Goal: Task Accomplishment & Management: Manage account settings

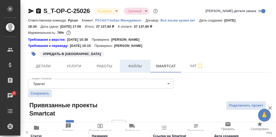
scroll to position [39, 0]
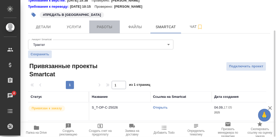
click at [101, 27] on span "Работы" at bounding box center [104, 27] width 24 height 6
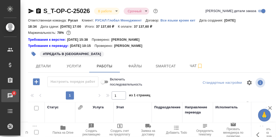
click at [10, 93] on div "Чаты" at bounding box center [3, 96] width 13 height 8
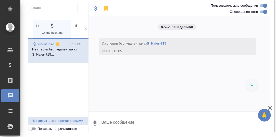
click at [86, 28] on icon at bounding box center [86, 29] width 2 height 3
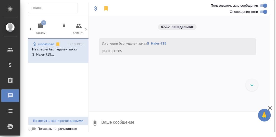
click at [40, 25] on icon "button" at bounding box center [41, 26] width 6 height 6
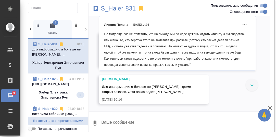
scroll to position [5519, 0]
click at [50, 84] on p "[URL][DOMAIN_NAME].." at bounding box center [58, 83] width 52 height 5
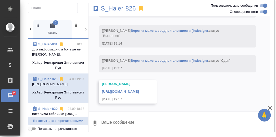
scroll to position [7147, 0]
click at [139, 90] on link "https://drive.awatera.com/apps/files/files/10296371?dir=/Shares/%D0%A5%D0%B0%D0…" at bounding box center [120, 92] width 37 height 4
click at [123, 122] on textarea at bounding box center [186, 122] width 170 height 17
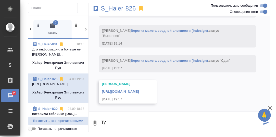
type textarea "Т"
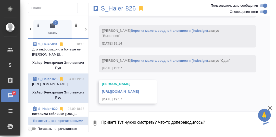
type textarea "Привет! Тут нужно смотреть? Что-то допереводилось?"
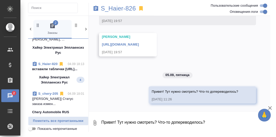
scroll to position [51, 0]
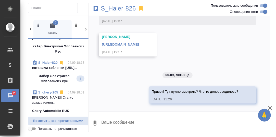
drag, startPoint x: 57, startPoint y: 68, endPoint x: 62, endPoint y: 71, distance: 5.8
click at [57, 68] on p "вставили таблички https://drive.awatera...." at bounding box center [58, 67] width 52 height 5
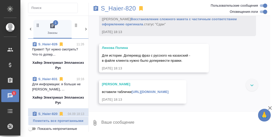
scroll to position [15197, 0]
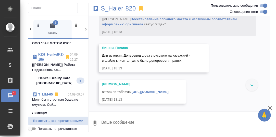
scroll to position [14711, 0]
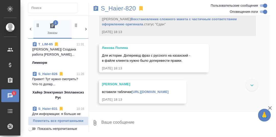
scroll to position [15349, 0]
click at [121, 120] on textarea at bounding box center [186, 122] width 170 height 17
type textarea "Попробую посмотреть."
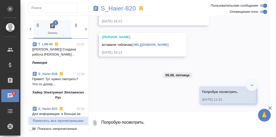
scroll to position [15396, 0]
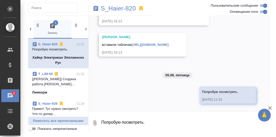
click at [132, 44] on link "[URL][DOMAIN_NAME]" at bounding box center [150, 45] width 37 height 4
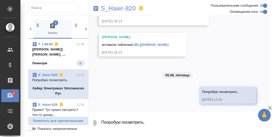
scroll to position [0, 0]
click at [128, 126] on textarea "Попробую посмотреть." at bounding box center [186, 122] width 170 height 17
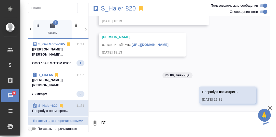
type textarea "N"
type textarea "Таблицы на месте, цифры тоже.)"
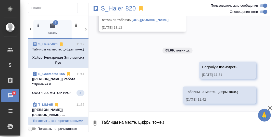
click at [210, 121] on textarea "Таблицы на месте, цифры тоже.)" at bounding box center [186, 122] width 170 height 17
click at [132, 22] on link "[URL][DOMAIN_NAME]" at bounding box center [150, 20] width 37 height 4
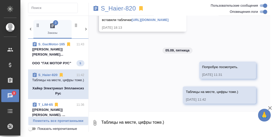
scroll to position [0, 0]
click at [109, 120] on textarea "Таблицы на месте, цифры тоже.)" at bounding box center [186, 122] width 170 height 17
type textarea "N"
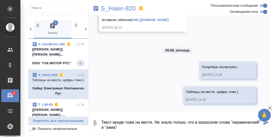
drag, startPoint x: 230, startPoint y: 121, endPoint x: 218, endPoint y: 120, distance: 11.3
click at [218, 120] on textarea "Текст вроде тоже на месте. Не знала только, что в казахском слова "керамический…" at bounding box center [181, 122] width 161 height 17
drag, startPoint x: 126, startPoint y: 129, endPoint x: 135, endPoint y: 122, distance: 10.8
click at [126, 128] on textarea "Текст вроде тоже на месте. Не знала только, что в казахском "керамический" и "з…" at bounding box center [181, 122] width 161 height 17
type textarea "Текст вроде тоже на месте. Не знала только, что в казахском "керамический" и "з…"
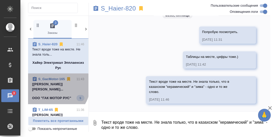
click at [54, 85] on p "[[PERSON_NAME]] [PERSON_NAME]..." at bounding box center [58, 86] width 52 height 10
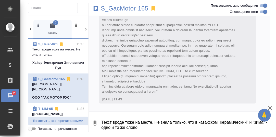
scroll to position [6395, 0]
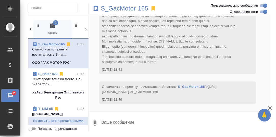
scroll to position [51, 0]
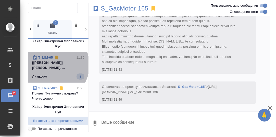
click at [52, 65] on p "[Сергеева Анастасия] Работа Редактура. ..." at bounding box center [58, 65] width 52 height 10
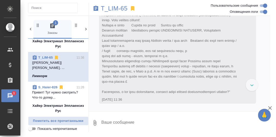
scroll to position [3824, 0]
click at [115, 8] on p "T_LIM-65" at bounding box center [114, 8] width 27 height 5
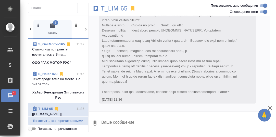
click at [48, 75] on link "S_Haier-820" at bounding box center [47, 74] width 19 height 4
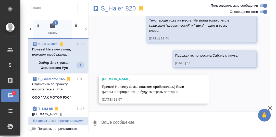
scroll to position [15517, 0]
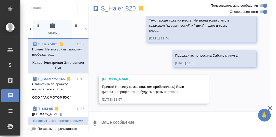
click at [115, 121] on textarea at bounding box center [186, 122] width 170 height 17
type textarea "Цифры я посмотрела, спасибо!"
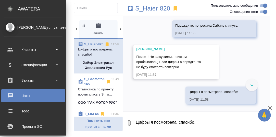
scroll to position [25, 0]
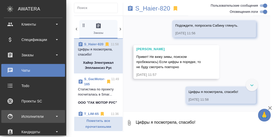
click at [34, 115] on div "Исполнители" at bounding box center [33, 116] width 59 height 8
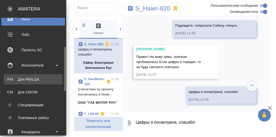
click at [32, 78] on div "Для PM/LQA" at bounding box center [33, 79] width 54 height 5
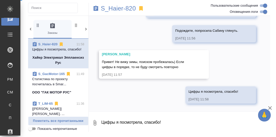
scroll to position [15542, 0]
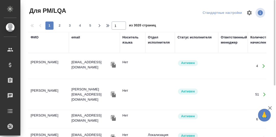
click at [34, 51] on th "ФИО" at bounding box center [48, 42] width 41 height 21
click at [34, 37] on div "ФИО" at bounding box center [35, 37] width 8 height 5
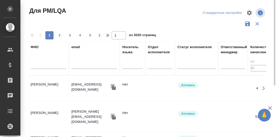
click at [41, 66] on input "text" at bounding box center [49, 65] width 36 height 6
paste input "Исахмет Улжан"
type input "Исахмет Улжан"
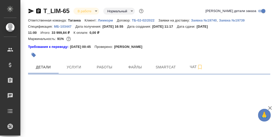
select select "RU"
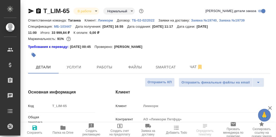
type textarea "x"
type input "[PERSON_NAME]"
type input "Технический"
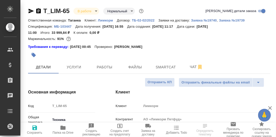
type input "Касаткина Александра"
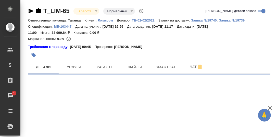
select select "RU"
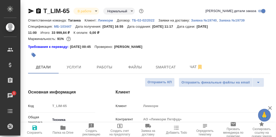
type textarea "x"
click at [105, 68] on span "Работы" at bounding box center [104, 67] width 24 height 6
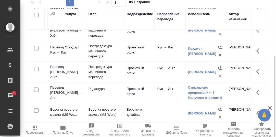
scroll to position [54, 0]
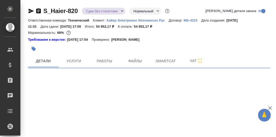
select select "RU"
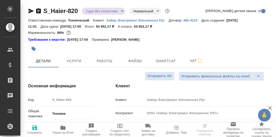
type textarea "x"
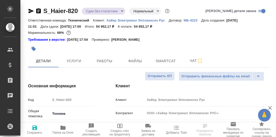
type textarea "x"
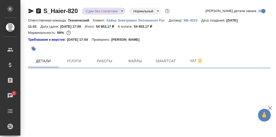
select select "RU"
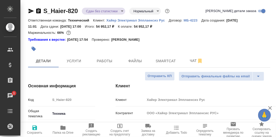
type textarea "x"
click at [193, 61] on span "Чат" at bounding box center [196, 60] width 24 height 6
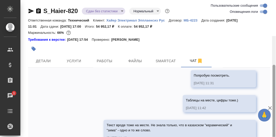
scroll to position [36, 0]
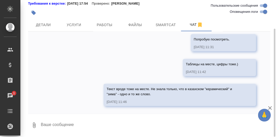
click at [73, 125] on textarea at bounding box center [155, 124] width 230 height 17
type textarea "Подождите, попросила Сабину глянуть."
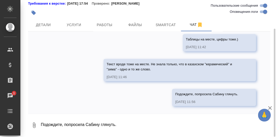
scroll to position [14240, 0]
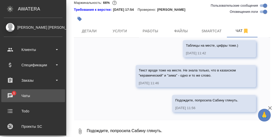
drag, startPoint x: 9, startPoint y: 94, endPoint x: 12, endPoint y: 93, distance: 2.9
click at [10, 94] on div "Чаты" at bounding box center [33, 96] width 59 height 8
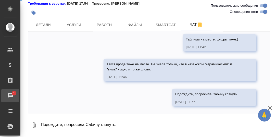
scroll to position [14276, 0]
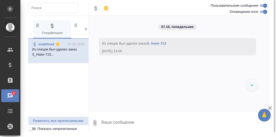
click at [86, 29] on icon at bounding box center [85, 29] width 5 height 5
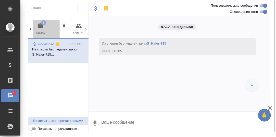
click at [41, 24] on span "1" at bounding box center [43, 22] width 5 height 5
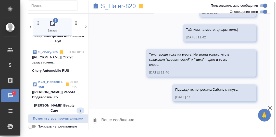
scroll to position [204, 0]
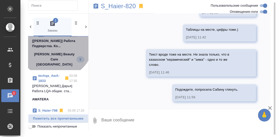
click at [55, 45] on p "[Петрова Валерия] Работа Подверстка. Ко..." at bounding box center [58, 43] width 52 height 10
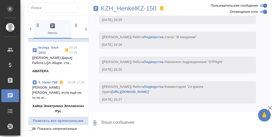
scroll to position [4751, 0]
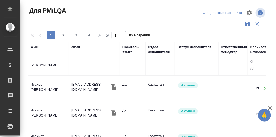
click at [40, 83] on td "Исахмет [PERSON_NAME]" at bounding box center [48, 88] width 41 height 18
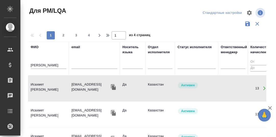
click at [40, 83] on td "Исахмет [PERSON_NAME]" at bounding box center [48, 88] width 41 height 18
drag, startPoint x: 57, startPoint y: 64, endPoint x: 0, endPoint y: 59, distance: 57.4
click at [0, 59] on html "🙏 .cls-1 fill:#fff; AWATERA Румянцева Дарья d.rumyantseva Клиенты Спецификации …" at bounding box center [138, 68] width 276 height 137
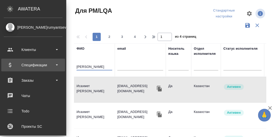
paste input "мухамбетова"
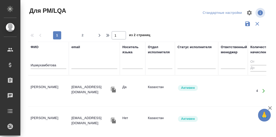
click at [46, 86] on td "Ишмухамбетова Гулмира Ниязбековна" at bounding box center [48, 91] width 41 height 18
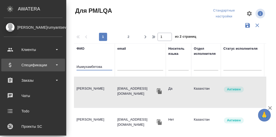
drag, startPoint x: 57, startPoint y: 66, endPoint x: 13, endPoint y: 66, distance: 43.9
click at [14, 66] on div ".cls-1 fill:#fff; AWATERA Румянцева Дарья d.rumyantseva Клиенты Спецификации За…" at bounding box center [138, 68] width 276 height 137
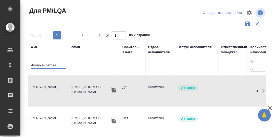
paste input "илосердова Юлия"
type input "Милосердова Юлия"
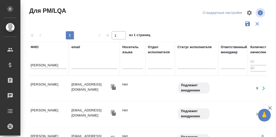
click at [45, 85] on td "Милосердова Юлия" at bounding box center [48, 88] width 41 height 18
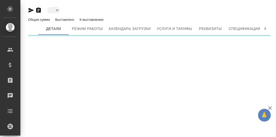
type input "active"
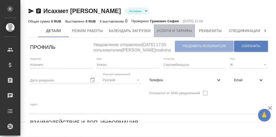
click at [175, 29] on span "Услуги и тарифы" at bounding box center [174, 31] width 35 height 6
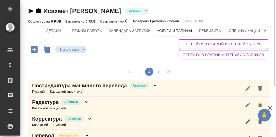
scroll to position [25, 0]
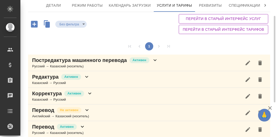
click at [154, 59] on icon at bounding box center [155, 60] width 3 height 2
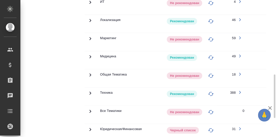
scroll to position [153, 0]
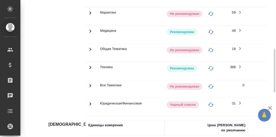
click at [91, 65] on icon at bounding box center [90, 67] width 6 height 6
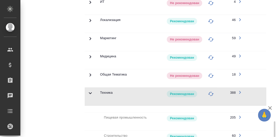
scroll to position [76, 0]
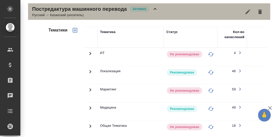
click at [155, 8] on icon at bounding box center [155, 9] width 6 height 6
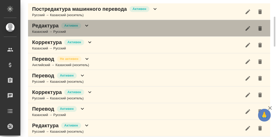
click at [87, 24] on icon at bounding box center [87, 25] width 6 height 6
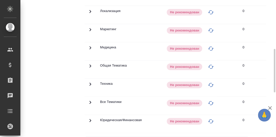
scroll to position [51, 0]
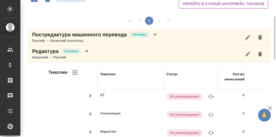
click at [87, 49] on icon at bounding box center [87, 51] width 6 height 6
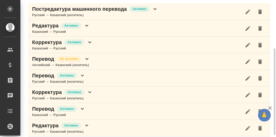
scroll to position [79, 0]
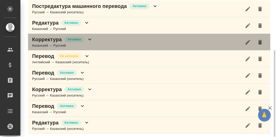
click at [89, 38] on icon at bounding box center [90, 39] width 6 height 6
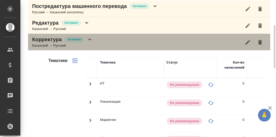
click at [90, 39] on icon at bounding box center [90, 39] width 6 height 6
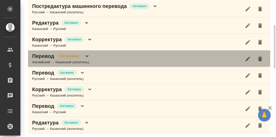
click at [87, 55] on icon at bounding box center [86, 56] width 3 height 2
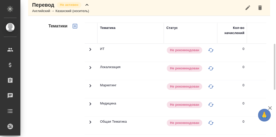
scroll to position [105, 0]
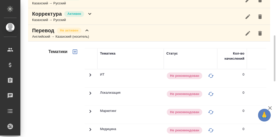
click at [88, 30] on icon at bounding box center [86, 30] width 3 height 2
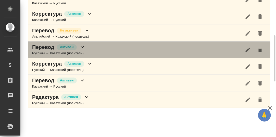
click at [83, 47] on icon at bounding box center [82, 47] width 6 height 6
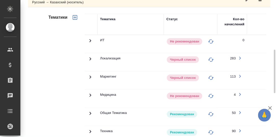
scroll to position [206, 0]
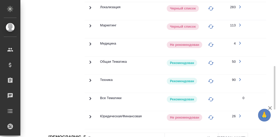
click at [89, 77] on icon at bounding box center [90, 80] width 6 height 6
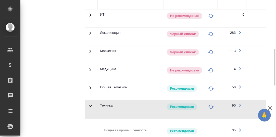
scroll to position [130, 0]
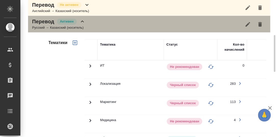
drag, startPoint x: 83, startPoint y: 20, endPoint x: 83, endPoint y: 25, distance: 5.4
click at [82, 20] on icon at bounding box center [82, 21] width 6 height 6
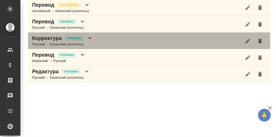
click at [89, 37] on icon at bounding box center [90, 38] width 6 height 6
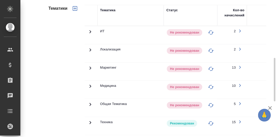
scroll to position [232, 0]
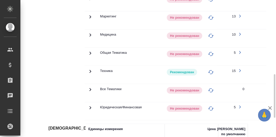
click at [90, 69] on icon at bounding box center [90, 71] width 6 height 6
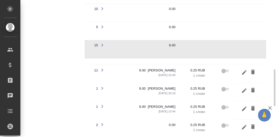
scroll to position [359, 0]
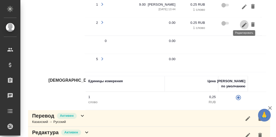
click at [243, 22] on icon "button" at bounding box center [244, 25] width 6 height 6
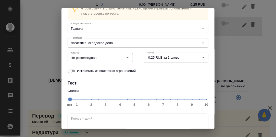
scroll to position [47, 0]
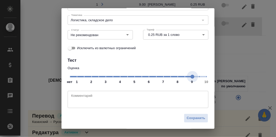
click at [190, 79] on span "нет 1 2 3 4 5 6 7 8 9 10" at bounding box center [138, 75] width 137 height 7
click at [125, 35] on icon "Open" at bounding box center [128, 35] width 6 height 6
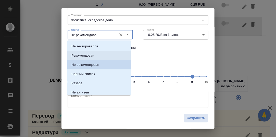
drag, startPoint x: 85, startPoint y: 56, endPoint x: 103, endPoint y: 62, distance: 19.1
click at [85, 56] on p "Рекомендован" at bounding box center [82, 55] width 23 height 5
type input "Рекомендован"
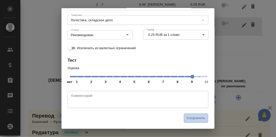
drag, startPoint x: 196, startPoint y: 117, endPoint x: 237, endPoint y: 104, distance: 42.6
click at [196, 117] on span "Сохранить" at bounding box center [196, 118] width 19 height 6
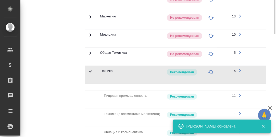
scroll to position [105, 0]
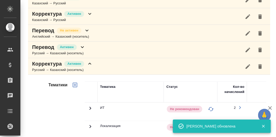
click at [90, 63] on icon at bounding box center [90, 63] width 6 height 6
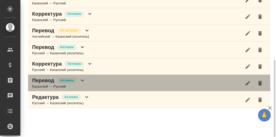
click at [82, 80] on icon at bounding box center [82, 80] width 6 height 6
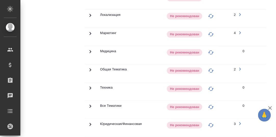
scroll to position [130, 0]
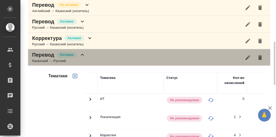
drag, startPoint x: 81, startPoint y: 54, endPoint x: 90, endPoint y: 57, distance: 10.1
click at [80, 54] on icon at bounding box center [82, 55] width 6 height 6
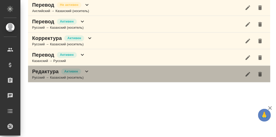
click at [86, 70] on icon at bounding box center [86, 71] width 3 height 2
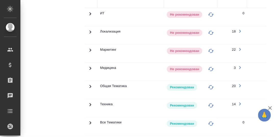
scroll to position [283, 0]
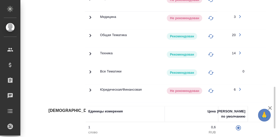
click at [89, 51] on icon at bounding box center [90, 53] width 6 height 6
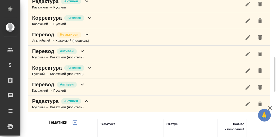
scroll to position [126, 0]
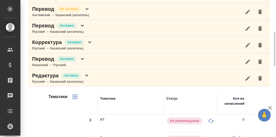
click at [87, 76] on icon at bounding box center [87, 75] width 6 height 6
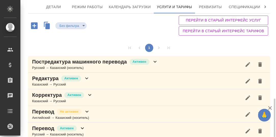
scroll to position [0, 0]
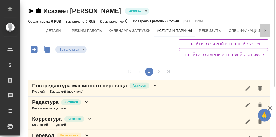
click at [267, 31] on icon at bounding box center [265, 30] width 5 height 5
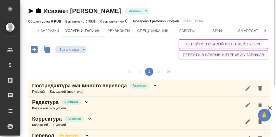
scroll to position [0, 156]
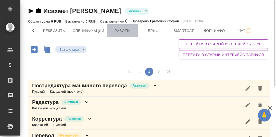
click at [126, 31] on span "Работы" at bounding box center [123, 31] width 24 height 6
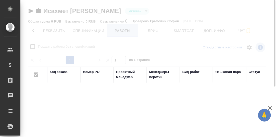
checkbox input "false"
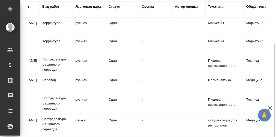
scroll to position [0, 165]
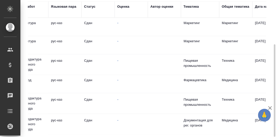
click at [123, 7] on div "Оценка" at bounding box center [123, 6] width 12 height 5
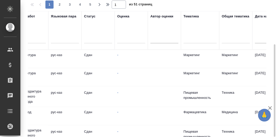
click at [122, 40] on div at bounding box center [131, 37] width 28 height 7
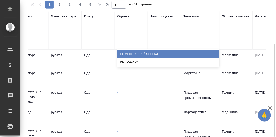
click at [132, 52] on div "Не менее одной оценки" at bounding box center [168, 54] width 102 height 8
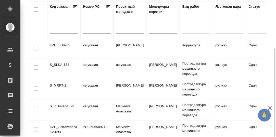
scroll to position [0, 0]
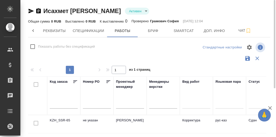
click at [33, 31] on icon at bounding box center [33, 30] width 2 height 3
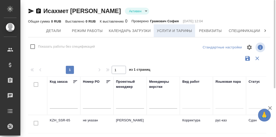
click at [179, 30] on span "Услуги и тарифы" at bounding box center [174, 31] width 35 height 6
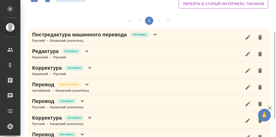
scroll to position [76, 0]
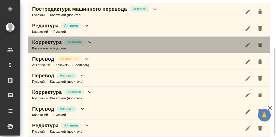
click at [90, 42] on icon at bounding box center [89, 42] width 3 height 2
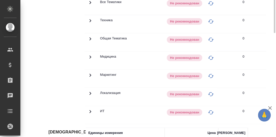
scroll to position [102, 0]
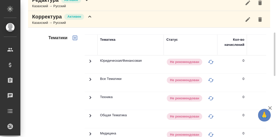
click at [90, 15] on icon at bounding box center [90, 17] width 6 height 6
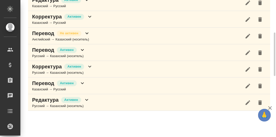
scroll to position [101, 0]
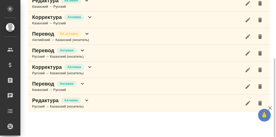
click at [92, 67] on icon at bounding box center [90, 67] width 6 height 6
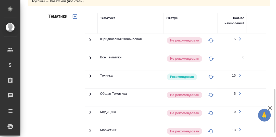
scroll to position [224, 0]
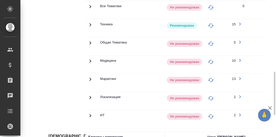
click at [89, 23] on icon at bounding box center [90, 25] width 6 height 6
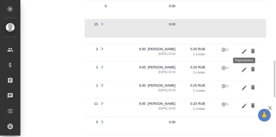
click at [244, 48] on icon "button" at bounding box center [244, 51] width 6 height 6
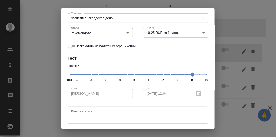
scroll to position [51, 0]
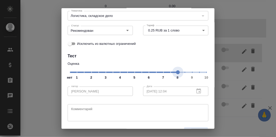
click at [175, 72] on span "нет 1 2 3 4 5 6 7 8 9 10" at bounding box center [138, 71] width 137 height 7
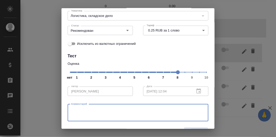
click at [93, 109] on textarea at bounding box center [138, 112] width 134 height 12
click at [84, 109] on textarea "Оценки Сабины в последнее время стали ниже." at bounding box center [138, 112] width 134 height 12
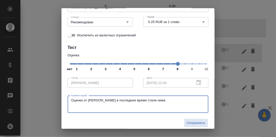
scroll to position [64, 0]
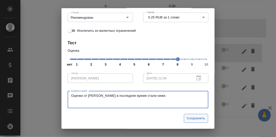
type textarea "Оценки от Сабины в последнее время стали ниже."
click at [193, 118] on span "Сохранить" at bounding box center [196, 118] width 19 height 6
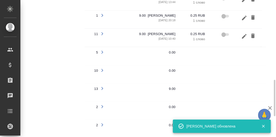
scroll to position [148, 0]
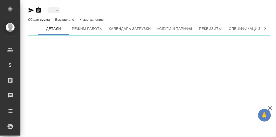
type input "active"
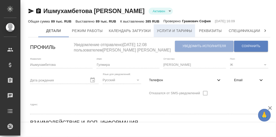
click at [182, 30] on span "Услуги и тарифы" at bounding box center [174, 31] width 35 height 6
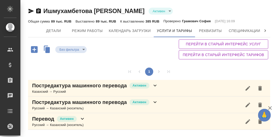
click at [156, 84] on icon at bounding box center [155, 85] width 3 height 2
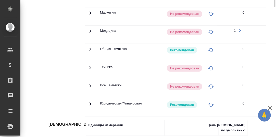
scroll to position [51, 0]
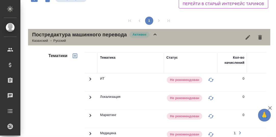
click at [155, 34] on icon at bounding box center [155, 34] width 6 height 6
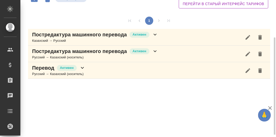
click at [82, 66] on icon at bounding box center [82, 68] width 6 height 6
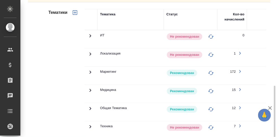
scroll to position [204, 0]
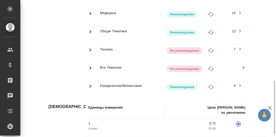
click at [90, 48] on icon at bounding box center [90, 50] width 6 height 6
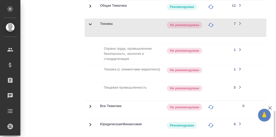
scroll to position [255, 0]
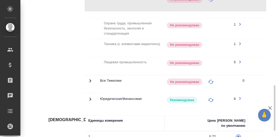
click at [91, 96] on icon at bounding box center [90, 99] width 6 height 6
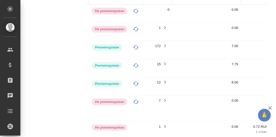
scroll to position [51, 0]
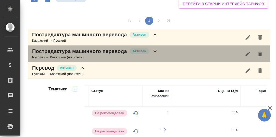
click at [155, 51] on icon at bounding box center [155, 51] width 3 height 2
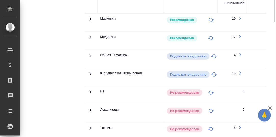
scroll to position [153, 0]
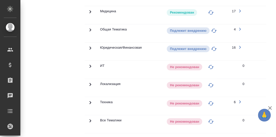
click at [89, 100] on icon at bounding box center [90, 102] width 6 height 6
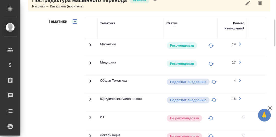
scroll to position [0, 0]
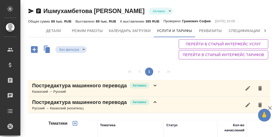
click at [266, 30] on icon at bounding box center [265, 30] width 5 height 5
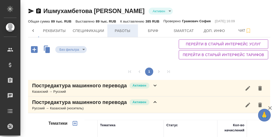
click at [121, 31] on span "Работы" at bounding box center [123, 31] width 24 height 6
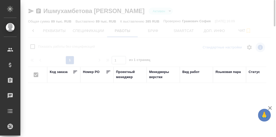
checkbox input "false"
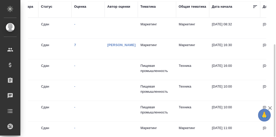
scroll to position [0, 205]
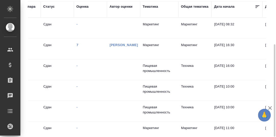
click at [83, 7] on div "Оценка" at bounding box center [83, 6] width 12 height 5
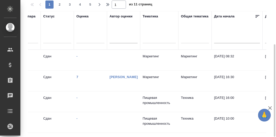
click at [80, 38] on div at bounding box center [91, 37] width 28 height 7
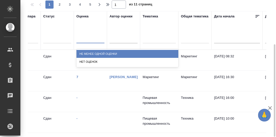
drag, startPoint x: 91, startPoint y: 53, endPoint x: 153, endPoint y: 60, distance: 62.7
click at [91, 53] on div "Не менее одной оценки" at bounding box center [128, 54] width 102 height 8
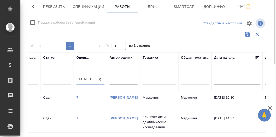
scroll to position [0, 0]
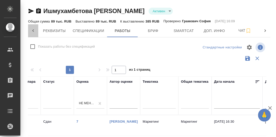
drag, startPoint x: 31, startPoint y: 29, endPoint x: 36, endPoint y: 31, distance: 5.4
click at [31, 30] on icon at bounding box center [33, 30] width 5 height 5
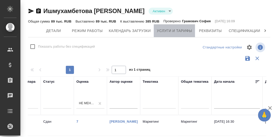
click at [167, 29] on span "Услуги и тарифы" at bounding box center [174, 31] width 35 height 6
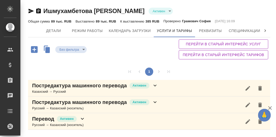
click at [156, 100] on icon at bounding box center [155, 102] width 6 height 6
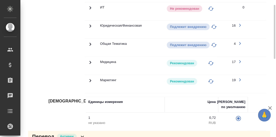
scroll to position [116, 0]
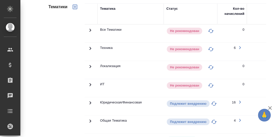
click at [89, 47] on icon at bounding box center [90, 48] width 6 height 6
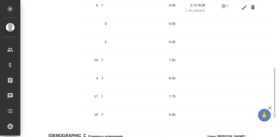
scroll to position [132, 0]
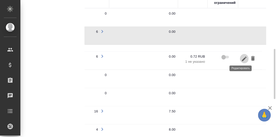
click at [241, 56] on icon "button" at bounding box center [244, 59] width 6 height 6
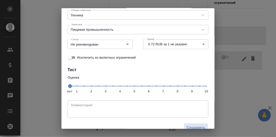
scroll to position [47, 0]
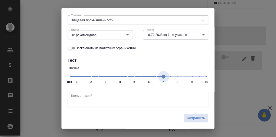
click at [161, 76] on span "нет 1 2 3 4 5 6 7 8 9 10" at bounding box center [138, 75] width 137 height 7
click at [126, 34] on icon "Open" at bounding box center [127, 34] width 3 height 1
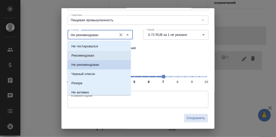
click at [95, 56] on li "Рекомендован" at bounding box center [99, 55] width 64 height 9
type input "Рекомендован"
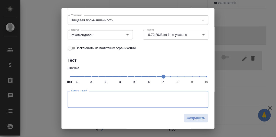
click at [94, 95] on textarea at bounding box center [138, 99] width 134 height 12
type textarea "Нужно проверять."
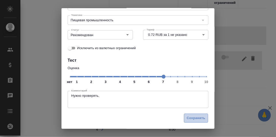
click at [195, 117] on span "Сохранить" at bounding box center [196, 118] width 19 height 6
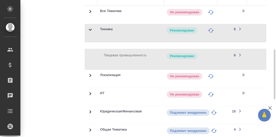
scroll to position [58, 0]
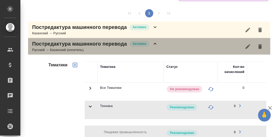
click at [155, 43] on icon at bounding box center [155, 44] width 3 height 2
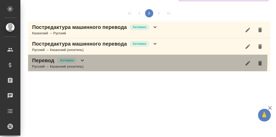
click at [83, 58] on icon at bounding box center [82, 60] width 6 height 6
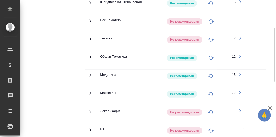
scroll to position [135, 0]
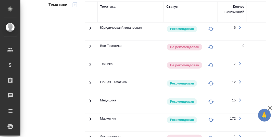
click at [89, 63] on icon at bounding box center [90, 64] width 6 height 6
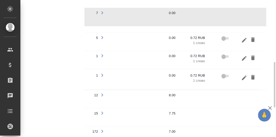
scroll to position [160, 0]
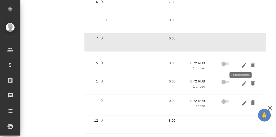
click at [241, 63] on icon "button" at bounding box center [244, 65] width 6 height 6
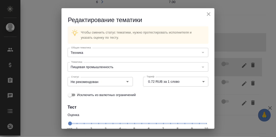
scroll to position [25, 0]
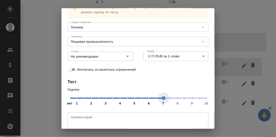
click at [160, 100] on span "нет 1 2 3 4 5 6 7 8 9 10" at bounding box center [138, 97] width 137 height 7
click at [126, 56] on icon "Open" at bounding box center [127, 56] width 3 height 1
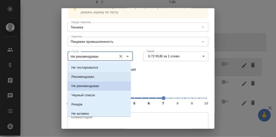
click at [85, 76] on p "Рекомендован" at bounding box center [82, 76] width 23 height 5
type input "Рекомендован"
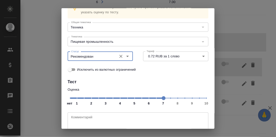
click at [80, 117] on textarea at bounding box center [138, 121] width 134 height 12
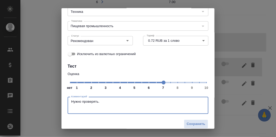
scroll to position [47, 0]
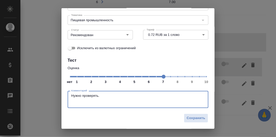
drag, startPoint x: 113, startPoint y: 96, endPoint x: 67, endPoint y: 96, distance: 46.2
click at [67, 96] on div "Комментарий Нужно проверять. Комментарий" at bounding box center [138, 98] width 151 height 30
type textarea "Нужно проверять."
click at [189, 116] on span "Сохранить" at bounding box center [196, 118] width 19 height 6
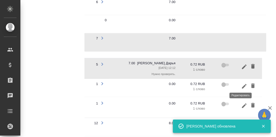
click at [241, 83] on icon "button" at bounding box center [244, 86] width 6 height 6
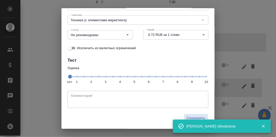
click at [162, 75] on span "нет 1 2 3 4 5 6 7 8 9 10" at bounding box center [138, 75] width 137 height 7
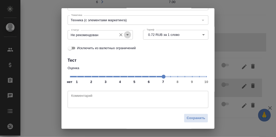
click at [127, 35] on icon "Open" at bounding box center [128, 35] width 6 height 6
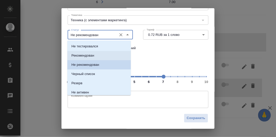
click at [89, 54] on p "Рекомендован" at bounding box center [82, 55] width 23 height 5
type input "Рекомендован"
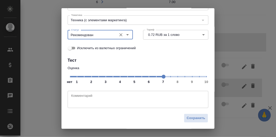
click at [82, 98] on textarea at bounding box center [138, 99] width 134 height 12
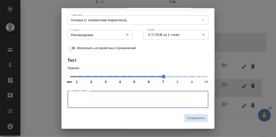
paste textarea "Нужно проверять."
type textarea "Нужно проверять."
click at [197, 117] on span "Сохранить" at bounding box center [196, 118] width 19 height 6
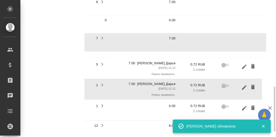
scroll to position [186, 0]
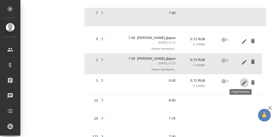
click at [242, 80] on icon "button" at bounding box center [244, 82] width 5 height 5
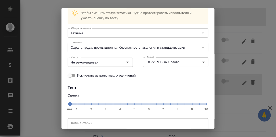
scroll to position [47, 0]
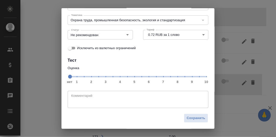
click at [161, 76] on span "нет 1 2 3 4 5 6 7 8 9 10" at bounding box center [138, 75] width 137 height 7
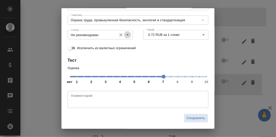
click at [126, 35] on icon "Open" at bounding box center [128, 35] width 6 height 6
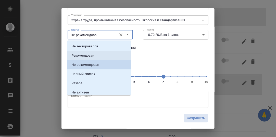
click at [85, 54] on p "Рекомендован" at bounding box center [82, 55] width 23 height 5
type input "Рекомендован"
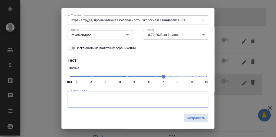
click at [81, 97] on textarea at bounding box center [138, 99] width 134 height 12
paste textarea "Нужно проверять."
type textarea "Нужно проверять."
click at [193, 116] on span "Сохранить" at bounding box center [196, 118] width 19 height 6
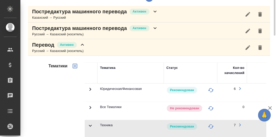
scroll to position [48, 0]
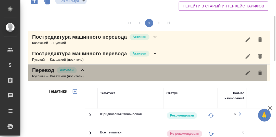
click at [84, 68] on icon at bounding box center [82, 70] width 6 height 6
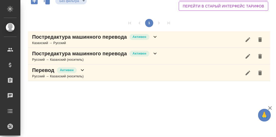
scroll to position [0, 0]
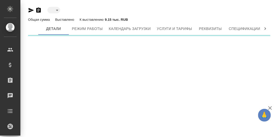
type input "toBeImplemented"
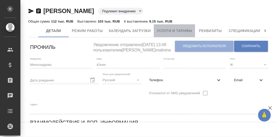
click at [176, 30] on span "Услуги и тарифы" at bounding box center [174, 31] width 35 height 6
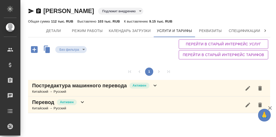
click at [154, 85] on icon at bounding box center [155, 85] width 6 height 6
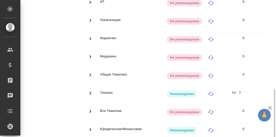
scroll to position [153, 0]
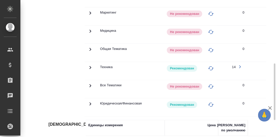
click at [90, 66] on icon at bounding box center [90, 67] width 6 height 6
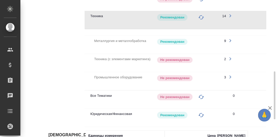
scroll to position [254, 0]
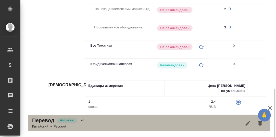
click at [82, 121] on icon at bounding box center [82, 120] width 3 height 2
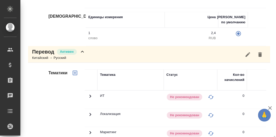
scroll to position [398, 0]
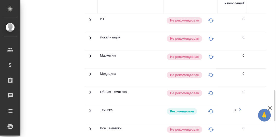
click at [90, 109] on icon at bounding box center [90, 110] width 6 height 6
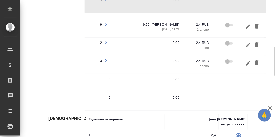
scroll to position [0, 138]
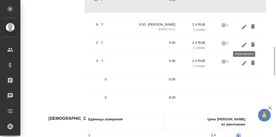
click at [244, 43] on icon "button" at bounding box center [244, 44] width 5 height 5
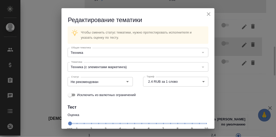
click at [206, 12] on icon "close" at bounding box center [209, 14] width 6 height 6
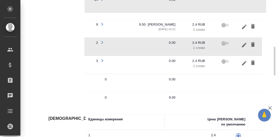
click at [102, 41] on icon "button" at bounding box center [102, 42] width 6 height 6
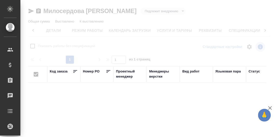
scroll to position [0, 33]
checkbox input "false"
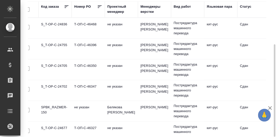
scroll to position [0, 2]
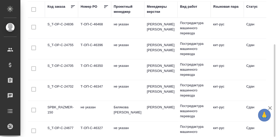
click at [65, 23] on td "S_T-OP-C-24836" at bounding box center [61, 28] width 33 height 18
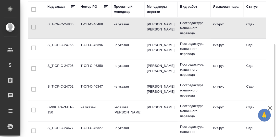
click at [66, 24] on td "S_T-OP-C-24836" at bounding box center [61, 28] width 33 height 18
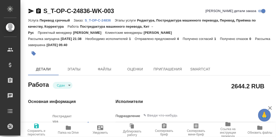
type textarea "x"
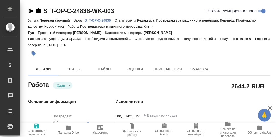
type textarea "x"
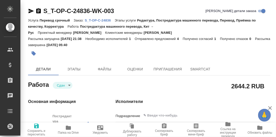
type textarea "x"
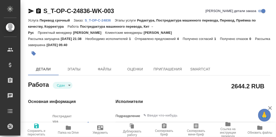
type textarea "x"
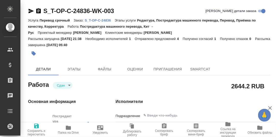
type textarea "x"
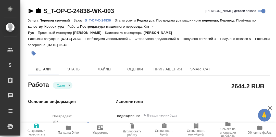
type textarea "x"
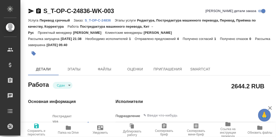
type textarea "x"
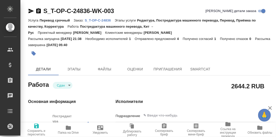
type textarea "x"
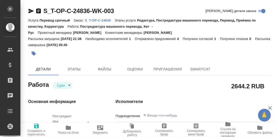
click at [103, 20] on p "S_T-OP-C-24836" at bounding box center [100, 20] width 30 height 4
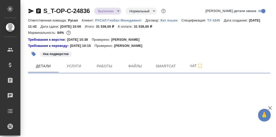
select select "RU"
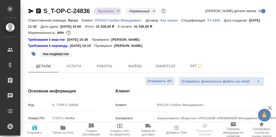
type textarea "x"
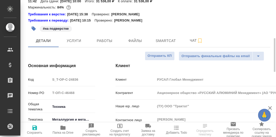
scroll to position [51, 0]
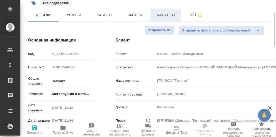
click at [163, 15] on span "Smartcat" at bounding box center [166, 15] width 24 height 6
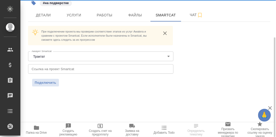
scroll to position [51, 0]
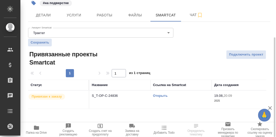
click at [161, 94] on link "Открыть" at bounding box center [160, 95] width 15 height 4
click at [163, 95] on link "Открыть" at bounding box center [160, 95] width 15 height 4
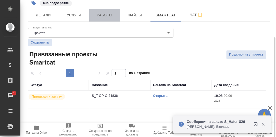
click at [101, 13] on span "Работы" at bounding box center [104, 15] width 24 height 6
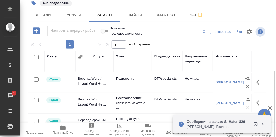
scroll to position [93, 0]
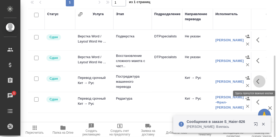
click at [258, 81] on icon "button" at bounding box center [259, 81] width 6 height 6
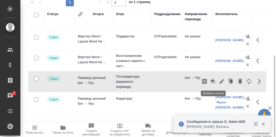
click at [213, 81] on icon "button" at bounding box center [213, 81] width 6 height 6
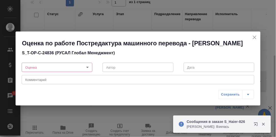
click at [88, 68] on body "🙏 .cls-1 fill:#fff; AWATERA Румянцева Дарья d.rumyantseva Клиенты Спецификации …" at bounding box center [138, 68] width 276 height 137
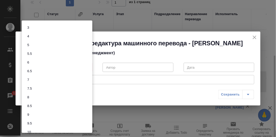
scroll to position [22, 0]
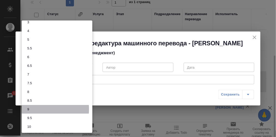
click at [33, 108] on li "9" at bounding box center [57, 109] width 71 height 9
type input "9"
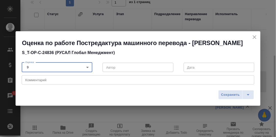
click at [88, 67] on body "🙏 .cls-1 fill:#fff; AWATERA Румянцева Дарья d.rumyantseva Клиенты Спецификации …" at bounding box center [138, 68] width 276 height 137
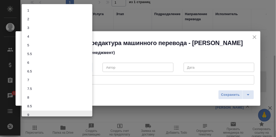
scroll to position [3, 0]
click at [115, 80] on div at bounding box center [138, 68] width 276 height 137
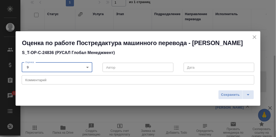
click at [58, 82] on div "x Комментарий" at bounding box center [138, 79] width 233 height 9
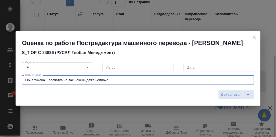
click at [108, 79] on textarea "Обнаружена 1 опечатка - а так - очень даже неплохо." at bounding box center [138, 80] width 226 height 4
type textarea "Обнаружена 1 опечатка - а так - очень даже неплохо, термины на месте."
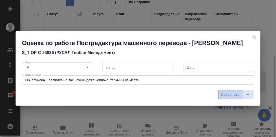
drag, startPoint x: 234, startPoint y: 95, endPoint x: 253, endPoint y: 93, distance: 19.5
click at [234, 95] on span "Сохранить" at bounding box center [230, 95] width 19 height 6
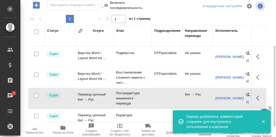
scroll to position [25, 0]
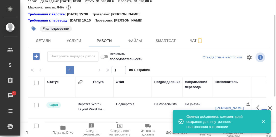
click at [37, 56] on icon "button" at bounding box center [36, 56] width 9 height 9
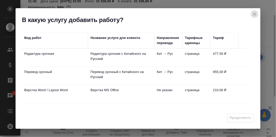
click at [255, 13] on icon "close" at bounding box center [255, 14] width 4 height 4
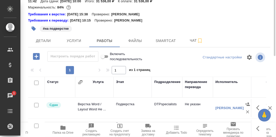
scroll to position [0, 0]
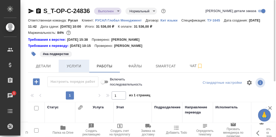
click at [78, 65] on span "Услуги" at bounding box center [74, 66] width 24 height 6
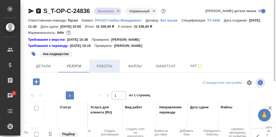
scroll to position [51, 0]
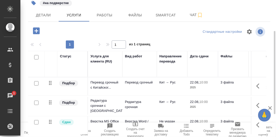
click at [36, 29] on icon "button" at bounding box center [36, 30] width 7 height 7
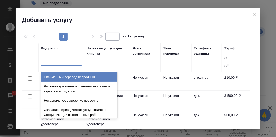
click at [55, 63] on div at bounding box center [61, 60] width 41 height 7
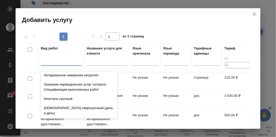
scroll to position [0, 0]
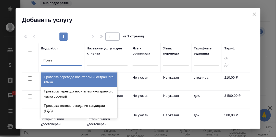
type input "Провер"
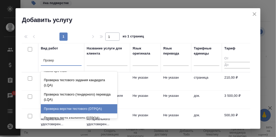
scroll to position [40, 0]
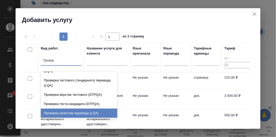
click at [72, 112] on div "Проверка качества перевода (LQA)" at bounding box center [79, 112] width 77 height 9
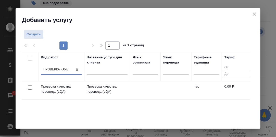
click at [50, 87] on p "Проверка качества перевода (LQA)" at bounding box center [61, 89] width 41 height 10
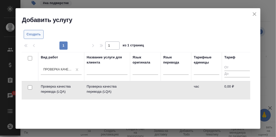
click at [33, 32] on span "Создать" at bounding box center [34, 34] width 14 height 6
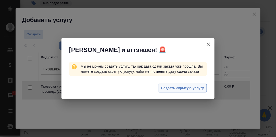
click at [191, 88] on span "Создать скрытую услугу" at bounding box center [182, 88] width 43 height 6
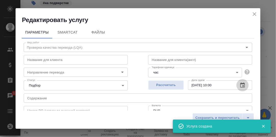
click at [240, 84] on icon "button" at bounding box center [243, 85] width 6 height 6
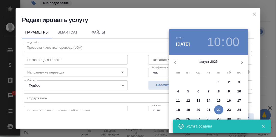
click at [263, 126] on icon "button" at bounding box center [263, 126] width 3 height 3
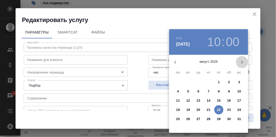
click at [242, 63] on icon "button" at bounding box center [242, 62] width 6 height 6
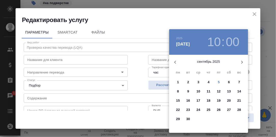
click at [219, 81] on p "5" at bounding box center [219, 81] width 2 height 5
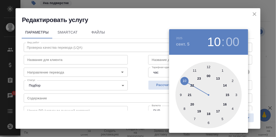
click at [218, 78] on div at bounding box center [209, 95] width 66 height 66
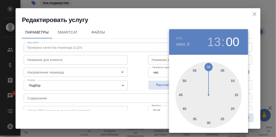
type input "05.09.2025 13:00"
click at [253, 65] on div at bounding box center [138, 68] width 276 height 137
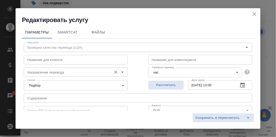
click at [71, 71] on input "Направление перевода" at bounding box center [67, 72] width 84 height 6
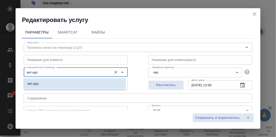
click at [41, 83] on li "кит-рус" at bounding box center [74, 83] width 102 height 9
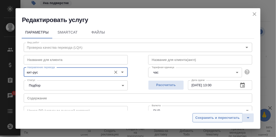
type input "кит-рус"
click at [222, 118] on span "Сохранить и пересчитать" at bounding box center [217, 118] width 44 height 6
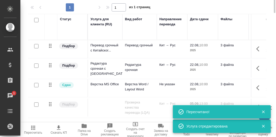
scroll to position [0, 0]
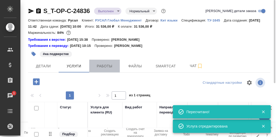
click at [111, 67] on span "Работы" at bounding box center [104, 66] width 24 height 6
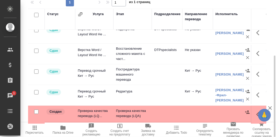
scroll to position [10, 0]
click at [256, 111] on icon "button" at bounding box center [259, 114] width 6 height 6
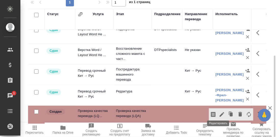
click at [220, 112] on icon "button" at bounding box center [222, 114] width 5 height 5
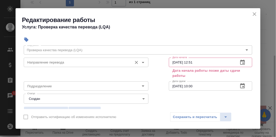
scroll to position [25, 0]
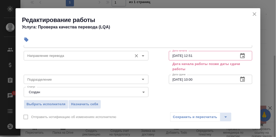
click at [70, 56] on input "Направление перевода" at bounding box center [77, 55] width 105 height 6
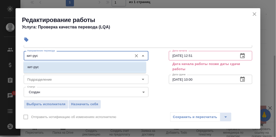
click at [39, 66] on li "кит-рус" at bounding box center [84, 66] width 123 height 9
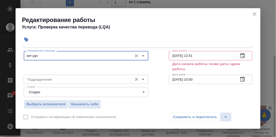
type input "кит-рус"
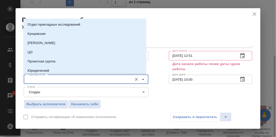
click at [48, 80] on input "Подразделение" at bounding box center [77, 79] width 105 height 6
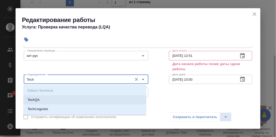
drag, startPoint x: 50, startPoint y: 101, endPoint x: 58, endPoint y: 102, distance: 7.9
click at [51, 101] on li "TechQA" at bounding box center [84, 99] width 123 height 9
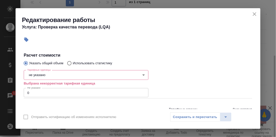
scroll to position [102, 0]
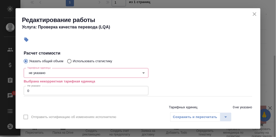
type input "TechQA"
click at [55, 72] on body "🙏 .cls-1 fill:#fff; AWATERA Румянцева Дарья d.rumyantseva Клиенты Спецификации …" at bounding box center [138, 68] width 276 height 137
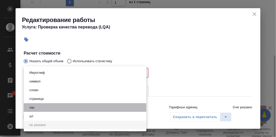
click at [43, 106] on li "час" at bounding box center [85, 107] width 123 height 9
type input "5a8b1489cc6b4906c91bfd93"
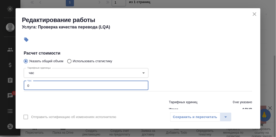
click at [36, 81] on input "0" at bounding box center [86, 85] width 125 height 9
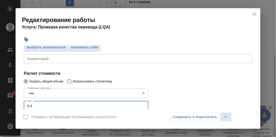
scroll to position [77, 0]
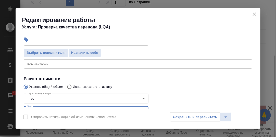
type input "0.4"
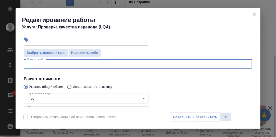
click at [50, 64] on textarea at bounding box center [138, 64] width 222 height 4
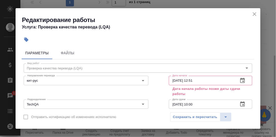
scroll to position [0, 0]
type textarea "Проверка Милосердовой Ю."
click at [240, 81] on icon "button" at bounding box center [243, 81] width 6 height 6
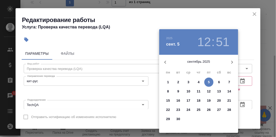
click at [209, 80] on p "5" at bounding box center [209, 81] width 2 height 5
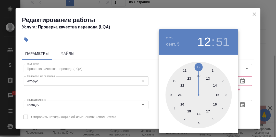
click at [170, 94] on div at bounding box center [199, 95] width 66 height 66
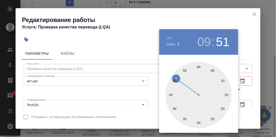
drag, startPoint x: 199, startPoint y: 68, endPoint x: 214, endPoint y: 72, distance: 15.4
click at [199, 68] on div at bounding box center [199, 95] width 66 height 66
type input "05.09.2025 09:00"
click at [252, 86] on div at bounding box center [138, 68] width 276 height 137
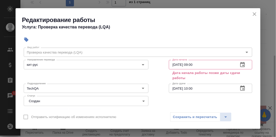
scroll to position [25, 0]
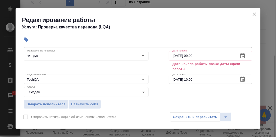
click at [240, 80] on icon "button" at bounding box center [242, 78] width 5 height 5
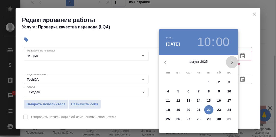
click at [232, 61] on icon "button" at bounding box center [232, 62] width 6 height 6
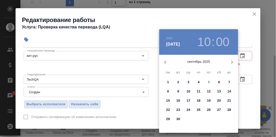
click at [209, 81] on p "5" at bounding box center [209, 81] width 2 height 5
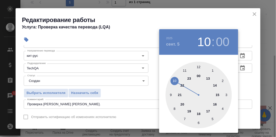
click at [209, 78] on div at bounding box center [199, 95] width 66 height 66
type input "05.09.2025 13:00"
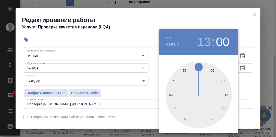
click at [242, 73] on div at bounding box center [138, 68] width 276 height 137
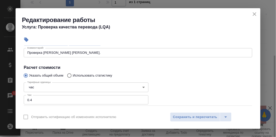
scroll to position [102, 0]
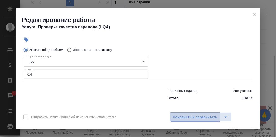
click at [211, 115] on span "Сохранить и пересчитать" at bounding box center [195, 117] width 44 height 6
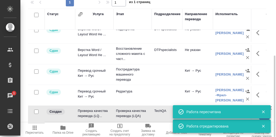
drag, startPoint x: 265, startPoint y: 110, endPoint x: 263, endPoint y: 117, distance: 7.3
click at [265, 110] on icon "button" at bounding box center [263, 111] width 5 height 5
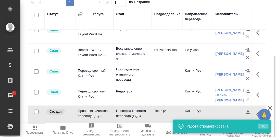
click at [262, 126] on icon "button" at bounding box center [263, 126] width 5 height 5
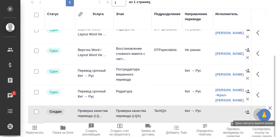
click at [256, 111] on icon "button" at bounding box center [259, 114] width 6 height 6
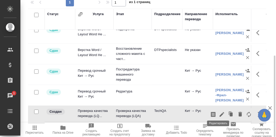
click at [220, 112] on icon "button" at bounding box center [222, 114] width 5 height 5
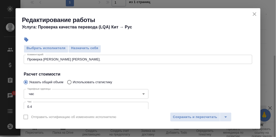
scroll to position [77, 0]
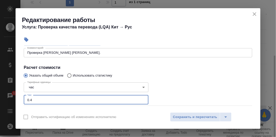
drag, startPoint x: 34, startPoint y: 100, endPoint x: 30, endPoint y: 100, distance: 3.6
click at [30, 100] on input "0.4" at bounding box center [86, 99] width 125 height 9
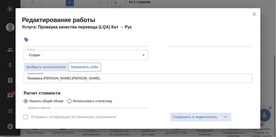
type input "0.5"
click at [88, 67] on span "Назначить себя" at bounding box center [84, 67] width 27 height 6
drag, startPoint x: 196, startPoint y: 117, endPoint x: 206, endPoint y: 114, distance: 10.7
click at [196, 117] on span "Сохранить и пересчитать" at bounding box center [195, 117] width 44 height 6
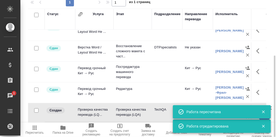
drag, startPoint x: 263, startPoint y: 113, endPoint x: 263, endPoint y: 119, distance: 6.4
click at [263, 113] on icon "button" at bounding box center [263, 111] width 5 height 5
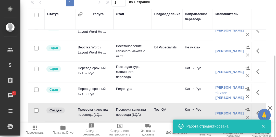
click at [265, 126] on icon "button" at bounding box center [263, 126] width 5 height 5
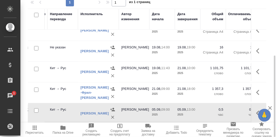
scroll to position [10, 137]
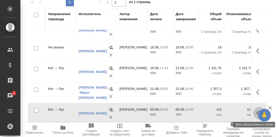
click at [256, 113] on icon "button" at bounding box center [259, 113] width 6 height 6
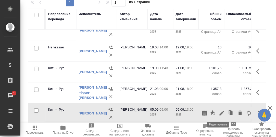
click at [219, 113] on icon "button" at bounding box center [222, 113] width 6 height 6
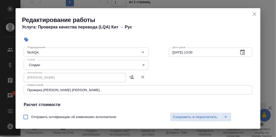
scroll to position [51, 0]
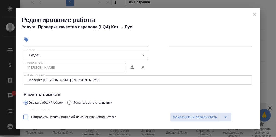
click at [142, 54] on body "🙏 .cls-1 fill:#fff; AWATERA Румянцева Дарья d.rumyantseva Клиенты Спецификации …" at bounding box center [138, 68] width 276 height 137
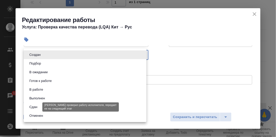
click at [39, 106] on button "Сдан" at bounding box center [33, 107] width 11 height 6
type input "closed"
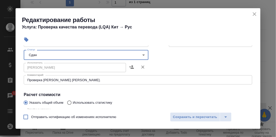
drag, startPoint x: 183, startPoint y: 115, endPoint x: 184, endPoint y: 103, distance: 12.3
click at [183, 114] on span "Сохранить и пересчитать" at bounding box center [195, 117] width 44 height 6
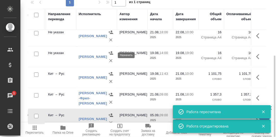
scroll to position [0, 137]
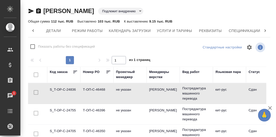
scroll to position [0, 2]
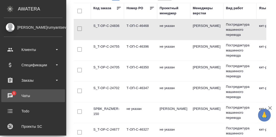
click at [9, 94] on div "Чаты" at bounding box center [33, 96] width 59 height 8
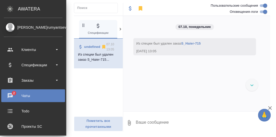
click at [12, 94] on div "Чаты" at bounding box center [33, 96] width 59 height 8
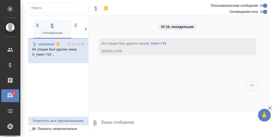
click at [86, 29] on icon at bounding box center [85, 29] width 5 height 5
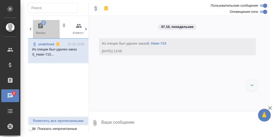
click at [40, 26] on icon "button" at bounding box center [41, 26] width 6 height 6
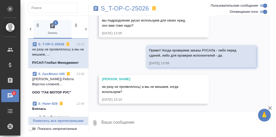
scroll to position [2082, 0]
click at [117, 117] on textarea at bounding box center [186, 122] width 170 height 17
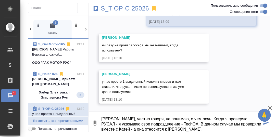
scroll to position [2124, 0]
type textarea "[PERSON_NAME], честно говоря, не понимаю, о чем речь. Когда я проверяю РУСАЛ - …"
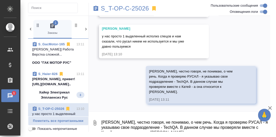
scroll to position [2164, 0]
click at [115, 9] on p "S_T-OP-C-25026" at bounding box center [125, 8] width 48 height 5
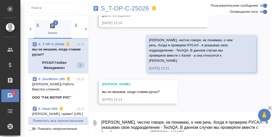
scroll to position [2195, 0]
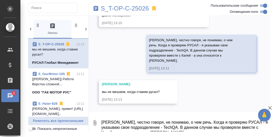
click at [116, 122] on textarea "[PERSON_NAME], честно говоря, не понимаю, о чем речь. Когда я проверяю РУСАЛ - …" at bounding box center [186, 122] width 170 height 17
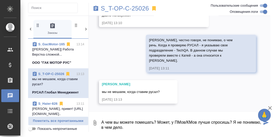
type textarea "А чем вы можете помешать? Может, у ПМов/КМов лучше спросишь? Я не понимаю, в че…"
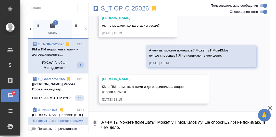
scroll to position [2261, 0]
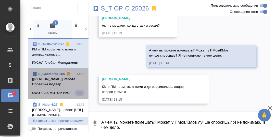
click at [59, 77] on p "[Петрова Валерия] Работа Проверка подвер..." at bounding box center [58, 81] width 52 height 10
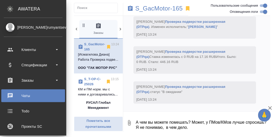
scroll to position [8447, 0]
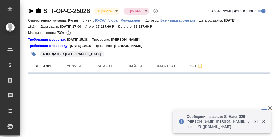
select select "RU"
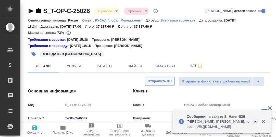
type textarea "x"
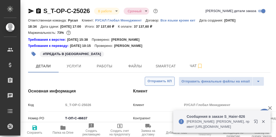
type textarea "x"
type input "[PERSON_NAME]"
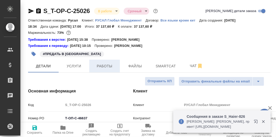
click at [106, 68] on span "Работы" at bounding box center [104, 66] width 24 height 6
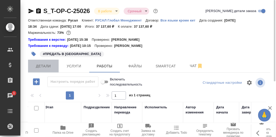
click at [44, 65] on span "Детали" at bounding box center [43, 66] width 24 height 6
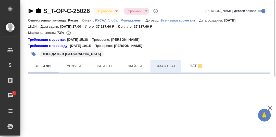
select select "RU"
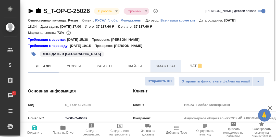
type textarea "x"
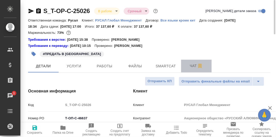
click at [191, 66] on span "Чат" at bounding box center [196, 66] width 24 height 6
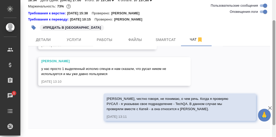
scroll to position [41, 0]
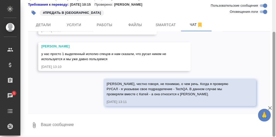
drag, startPoint x: 274, startPoint y: 14, endPoint x: 274, endPoint y: 29, distance: 14.3
click at [274, 29] on div at bounding box center [274, 68] width 4 height 137
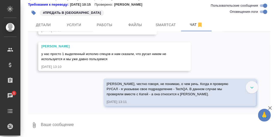
scroll to position [2003, 0]
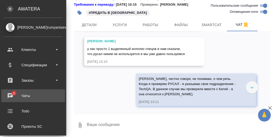
click at [11, 93] on div "Чаты" at bounding box center [33, 96] width 59 height 8
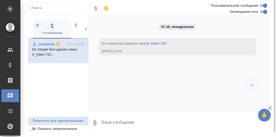
click at [86, 27] on icon at bounding box center [85, 29] width 5 height 5
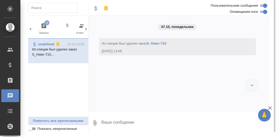
scroll to position [0, 50]
click at [41, 24] on icon "button" at bounding box center [40, 25] width 5 height 5
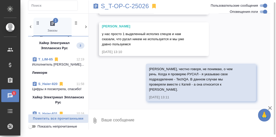
scroll to position [51, 0]
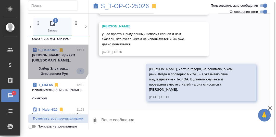
click at [53, 54] on p "Арсеньева Вера, привет! https://drive.aw..." at bounding box center [58, 58] width 52 height 10
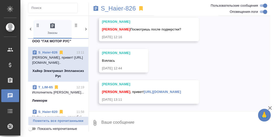
scroll to position [7292, 0]
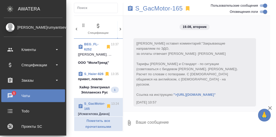
scroll to position [8447, 0]
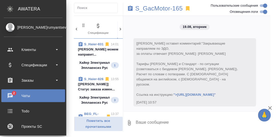
scroll to position [8447, 0]
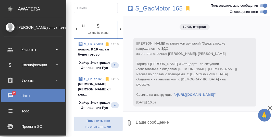
scroll to position [8447, 0]
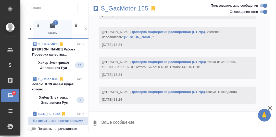
scroll to position [7653, 0]
click at [53, 50] on p "[Ширина Сабина] Работа Проверка качества..." at bounding box center [58, 52] width 52 height 10
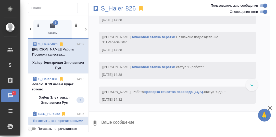
scroll to position [7980, 0]
click at [52, 85] on p "ловлю. К 19 часам будет готово" at bounding box center [58, 86] width 52 height 10
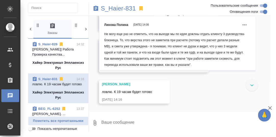
scroll to position [5719, 0]
click at [127, 9] on p "S_Haier-831" at bounding box center [118, 8] width 35 height 5
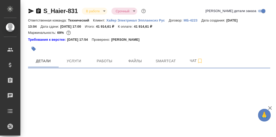
select select "RU"
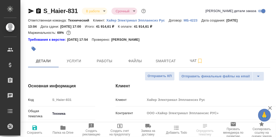
type textarea "x"
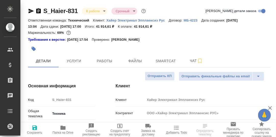
type textarea "x"
type input "[PERSON_NAME]"
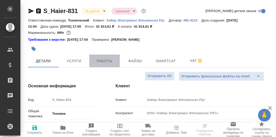
click at [101, 61] on span "Работы" at bounding box center [104, 61] width 24 height 6
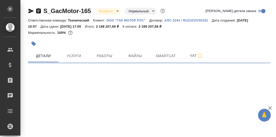
select select "RU"
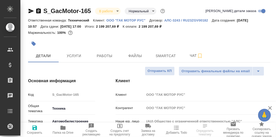
type textarea "x"
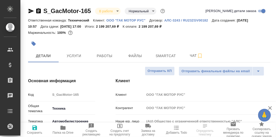
type textarea "x"
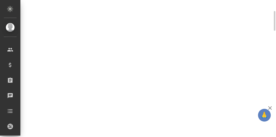
select select "RU"
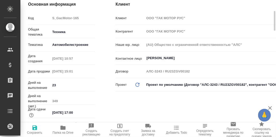
type textarea "x"
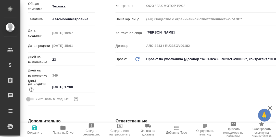
scroll to position [0, 0]
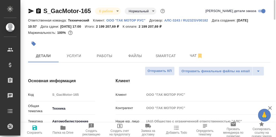
click at [62, 127] on icon "button" at bounding box center [62, 127] width 5 height 4
type textarea "x"
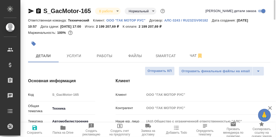
type textarea "x"
click at [195, 55] on span "Чат" at bounding box center [196, 55] width 24 height 6
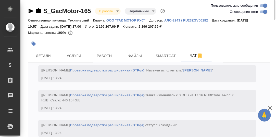
scroll to position [31, 0]
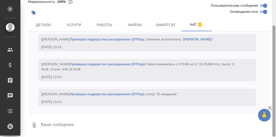
drag, startPoint x: 274, startPoint y: 7, endPoint x: 250, endPoint y: 39, distance: 40.2
click at [251, 37] on div "S_GacMotor-165 В работе inProgress Нормальный normal Ответственная команда: Тех…" at bounding box center [148, 68] width 256 height 137
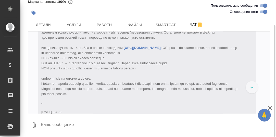
scroll to position [6751, 0]
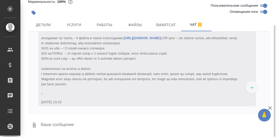
click at [66, 120] on textarea at bounding box center [155, 124] width 230 height 17
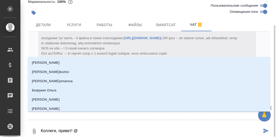
type textarea "Коллеги, привет! @С"
type input "С"
type textarea "Коллеги, привет! @Се"
type input "Се"
type textarea "Коллеги, привет! @Сер"
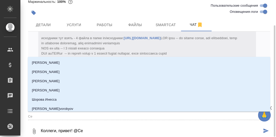
type input "Сер"
type textarea "Коллеги, привет! @Серг"
type input "Серг"
type textarea "Коллеги, привет! @Серге"
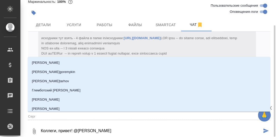
type input "Серге"
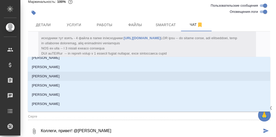
scroll to position [51, 0]
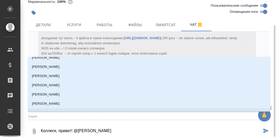
drag, startPoint x: 89, startPoint y: 133, endPoint x: 79, endPoint y: 132, distance: 10.3
click at [79, 132] on textarea "Коллеги, привет! @Серге" at bounding box center [151, 130] width 222 height 17
type textarea "Коллеги, привет! @А"
type input "А"
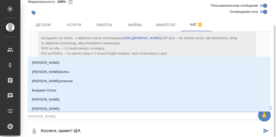
type textarea "Коллеги, привет! @Ан"
type input "Ан"
type textarea "Коллеги, привет! @Ана"
type input "Ана"
type textarea "Коллеги, привет! @Анас"
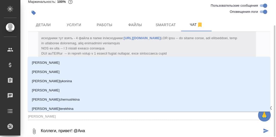
type input "Анас"
type textarea "Коллеги, привет! @Анаст"
type input "Анаст"
type textarea "Коллеги, привет! @Анаста"
type input "Анаста"
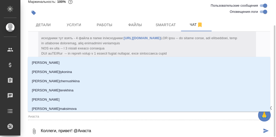
type textarea "Коллеги, привет! @Анастас"
type input "Анастас"
type textarea "Коллеги, привет! @Анастаси"
type input "Анастаси"
type textarea "Коллеги, привет! @Анастасия"
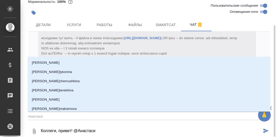
type input "Анастасия"
type textarea "Коллеги, привет! @Анастасия"
type input "Анастасия"
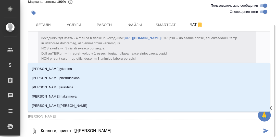
drag, startPoint x: 102, startPoint y: 131, endPoint x: 74, endPoint y: 133, distance: 28.2
click at [74, 133] on textarea "Коллеги, привет! @Анастасия" at bounding box center [151, 130] width 222 height 17
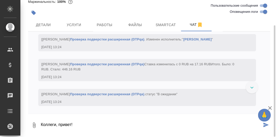
scroll to position [6904, 0]
paste textarea "Кроме троих Роберта, Антона и Алексея Корешкова у нас есть: 1) Соснин (в первую…"
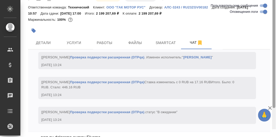
scroll to position [31, 0]
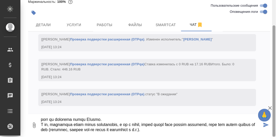
drag, startPoint x: 274, startPoint y: 58, endPoint x: 277, endPoint y: 106, distance: 48.1
click at [276, 106] on html "🙏 .cls-1 fill:#fff; AWATERA Румянцева Дарья d.rumyantseva Клиенты Спецификации …" at bounding box center [138, 68] width 276 height 137
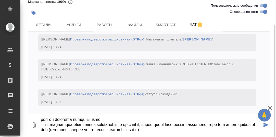
click at [125, 120] on textarea at bounding box center [151, 124] width 222 height 17
click at [173, 131] on textarea at bounding box center [151, 124] width 222 height 17
click at [143, 117] on textarea at bounding box center [151, 124] width 222 height 17
type textarea "Коллеги, привет! Вот, что я писала Юле/Ксюше: Кроме троих Роберта, Антона и Але…"
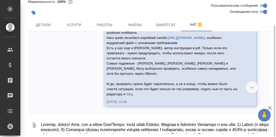
scroll to position [7214, 0]
click at [70, 124] on textarea at bounding box center [155, 124] width 230 height 17
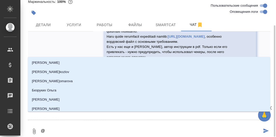
type textarea "@С"
type input "С"
type textarea "@Се"
type input "Се"
type textarea "@Сер"
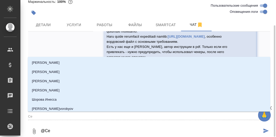
type input "Сер"
type textarea "@Серг"
type input "Серг"
type textarea "@Серге"
type input "Серге"
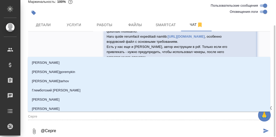
type textarea "@Сергее"
type input "Сергее"
type textarea "@Сергеев"
type input "Сергеев"
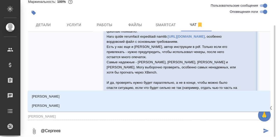
type textarea "@Сергеева"
type input "Сергеева"
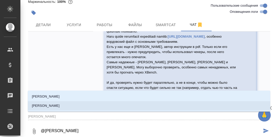
click at [58, 104] on p "Сергеева Анастасия" at bounding box center [46, 105] width 28 height 5
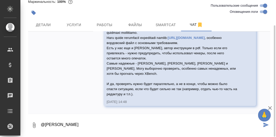
type textarea "@Сергеева Анастасия"
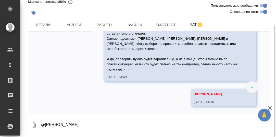
scroll to position [7239, 0]
click at [59, 125] on textarea "@Сергеева Анастасия" at bounding box center [155, 124] width 230 height 17
type textarea "У"
type textarea "И есть еще Арутюнов С."
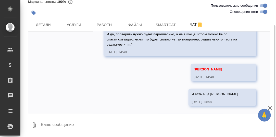
scroll to position [7264, 0]
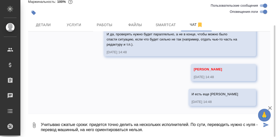
type textarea "Учитываю сжатые сроки: придется точно делить на нескольких исполнителей. По сут…"
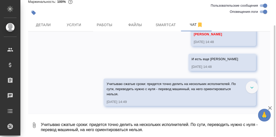
scroll to position [7299, 0]
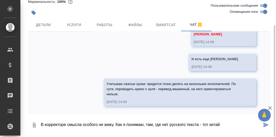
click at [155, 124] on textarea "В корректоре смысла особого не вижу. Как я понимаю, там, где нет русского текст…" at bounding box center [151, 124] width 222 height 17
click at [258, 124] on textarea "В корректоре смысла особого не вижу. Как я понимаю, там, в ячейках напротив где…" at bounding box center [151, 124] width 222 height 17
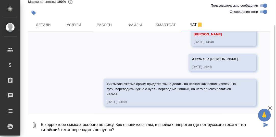
type textarea "В корректоре смысла особого не вижу. Как я понимаю, там, в ячейках напротив где…"
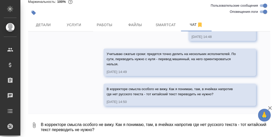
scroll to position [7344, 0]
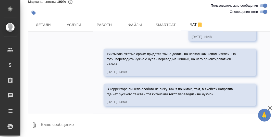
click at [78, 125] on textarea at bounding box center [155, 124] width 230 height 17
click at [44, 24] on span "Детали" at bounding box center [43, 25] width 24 height 6
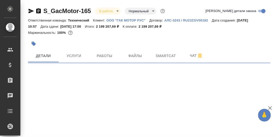
select select "RU"
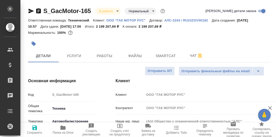
type textarea "x"
drag, startPoint x: 102, startPoint y: 56, endPoint x: 130, endPoint y: 60, distance: 28.2
click at [102, 56] on span "Работы" at bounding box center [104, 56] width 24 height 6
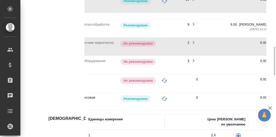
scroll to position [0, 46]
click at [195, 41] on icon "button" at bounding box center [194, 42] width 2 height 3
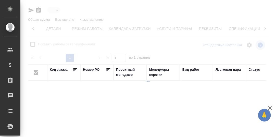
scroll to position [0, 33]
type input "toBeImplemented"
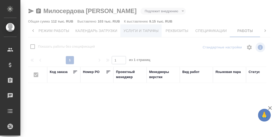
checkbox input "false"
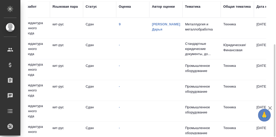
scroll to position [0, 0]
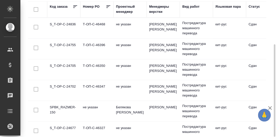
click at [65, 64] on td "S_T-OP-C-24705" at bounding box center [63, 69] width 33 height 18
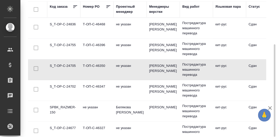
click at [65, 64] on td "S_T-OP-C-24705" at bounding box center [63, 69] width 33 height 18
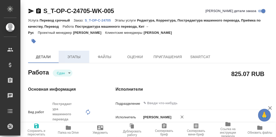
type textarea "x"
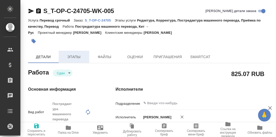
type textarea "x"
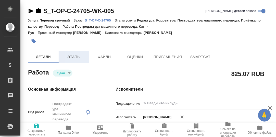
type textarea "x"
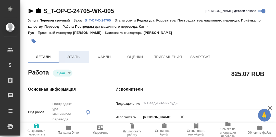
type textarea "x"
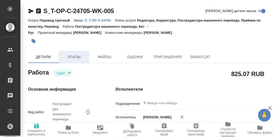
type textarea "x"
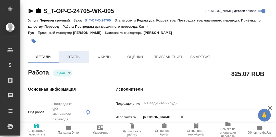
type textarea "x"
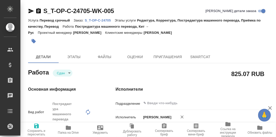
click at [100, 20] on p "S_T-OP-C-24705" at bounding box center [100, 20] width 30 height 4
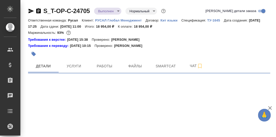
select select "RU"
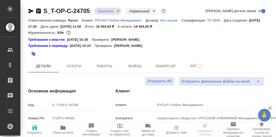
type textarea "x"
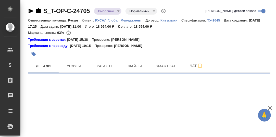
select select "RU"
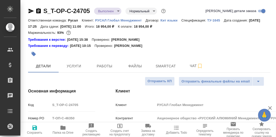
type textarea "x"
click at [166, 65] on span "Smartcat" at bounding box center [166, 66] width 24 height 6
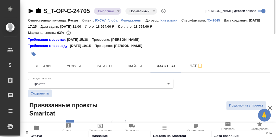
scroll to position [39, 0]
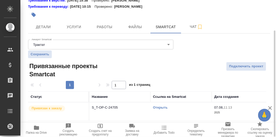
click at [161, 108] on link "Открыть" at bounding box center [160, 107] width 15 height 4
